Goal: Transaction & Acquisition: Purchase product/service

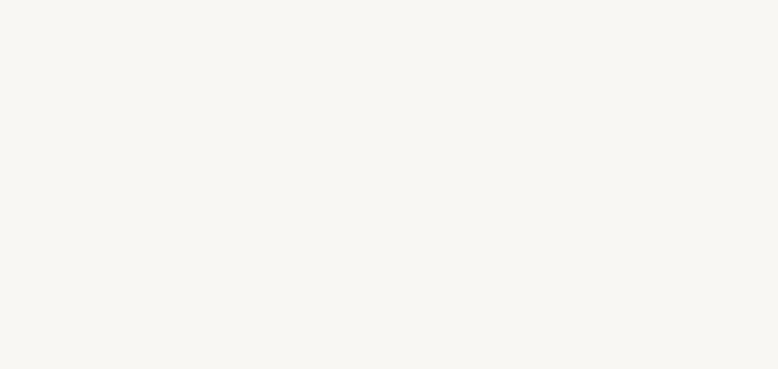
select select "FR"
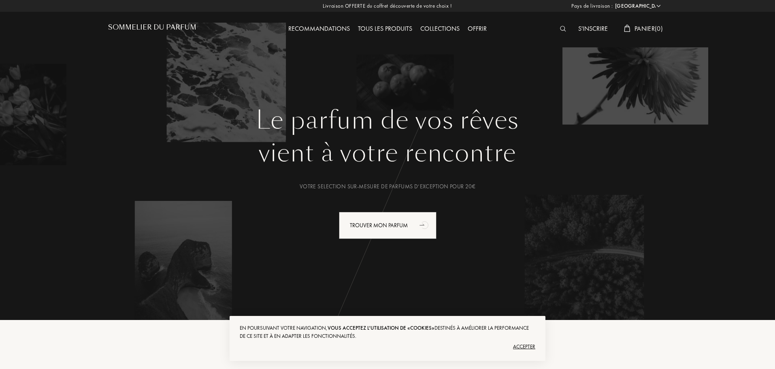
click at [460, 286] on div "Le parfum de vos rêves vient à votre rencontre Votre selection sur-mesure de pa…" at bounding box center [387, 205] width 559 height 198
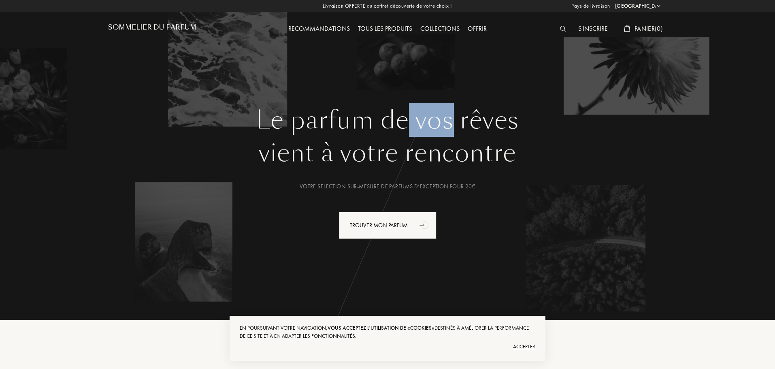
drag, startPoint x: 409, startPoint y: 124, endPoint x: 454, endPoint y: 123, distance: 44.5
click at [454, 123] on h1 "Le parfum de vos rêves" at bounding box center [387, 120] width 547 height 29
click at [462, 123] on h1 "Le parfum de vos rêves" at bounding box center [387, 120] width 547 height 29
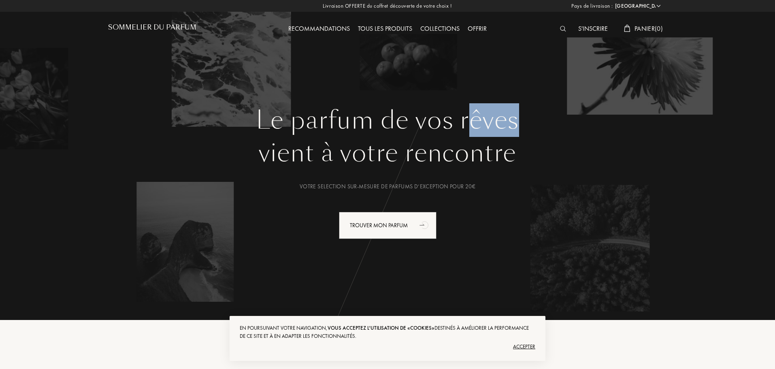
drag, startPoint x: 467, startPoint y: 123, endPoint x: 518, endPoint y: 125, distance: 51.1
click at [518, 125] on h1 "Le parfum de vos rêves" at bounding box center [387, 120] width 547 height 29
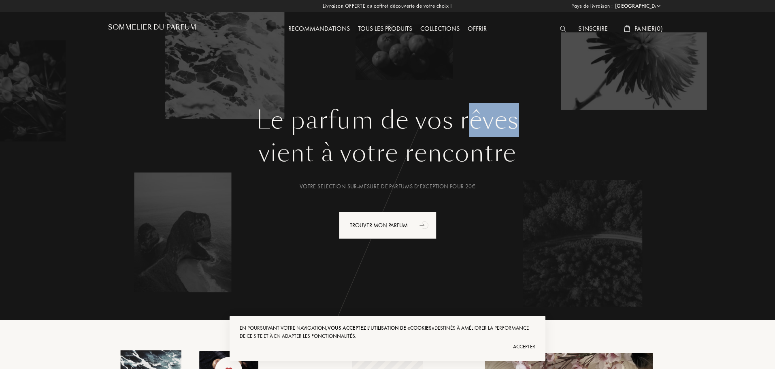
click at [381, 30] on div "Tous les produits" at bounding box center [385, 29] width 62 height 11
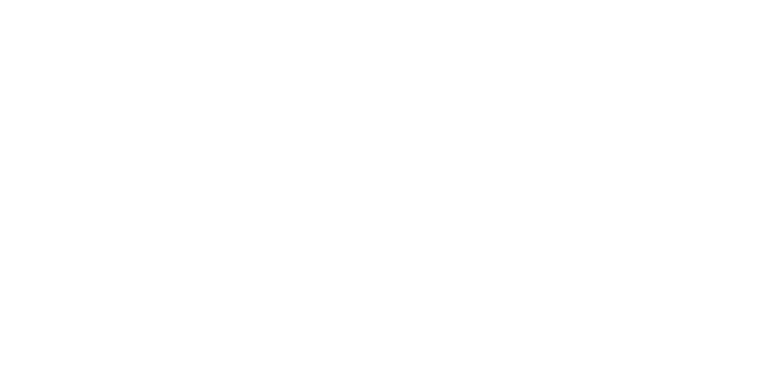
select select "FR"
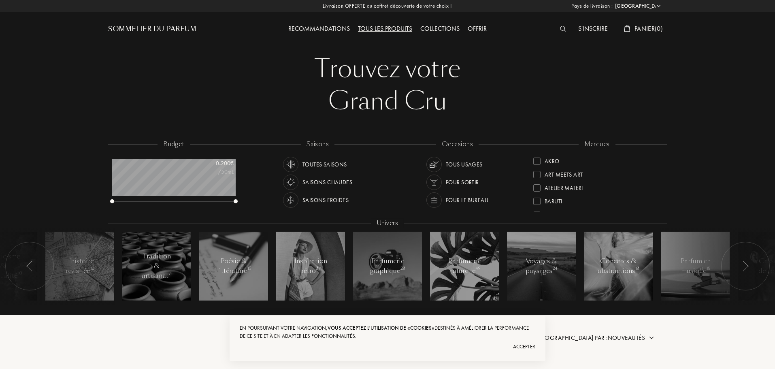
scroll to position [50, 0]
click at [660, 177] on div "marques Akro Art Meets Art Atelier Materi [PERSON_NAME]-Papillon Bontemps Cépag…" at bounding box center [597, 176] width 140 height 73
